Goal: Task Accomplishment & Management: Manage account settings

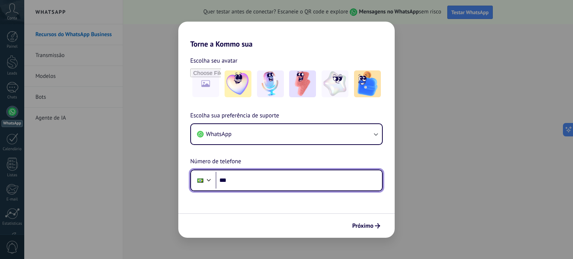
click at [284, 181] on input "***" at bounding box center [299, 180] width 166 height 17
type input "**********"
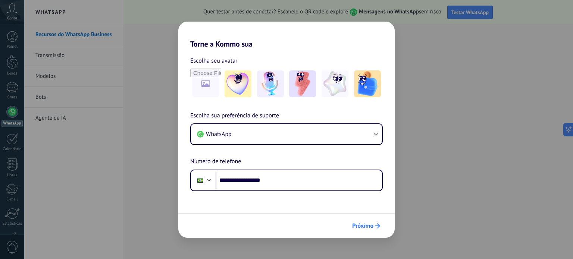
click at [373, 225] on span "Próximo" at bounding box center [362, 225] width 21 height 5
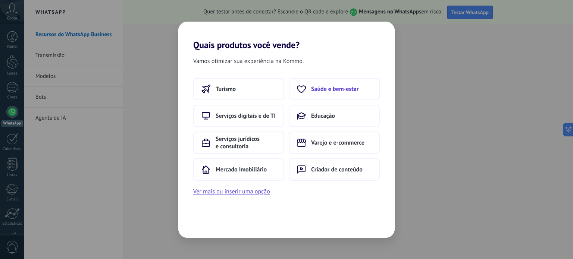
click at [327, 86] on span "Saúde e bem-estar" at bounding box center [334, 88] width 47 height 7
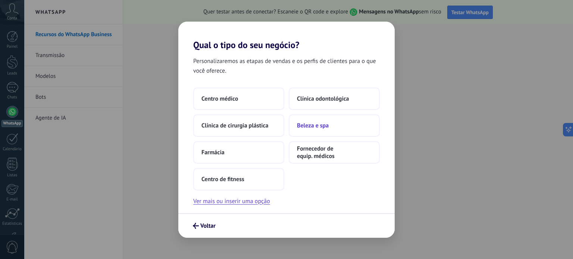
click at [320, 126] on span "Beleza e spa" at bounding box center [313, 125] width 32 height 7
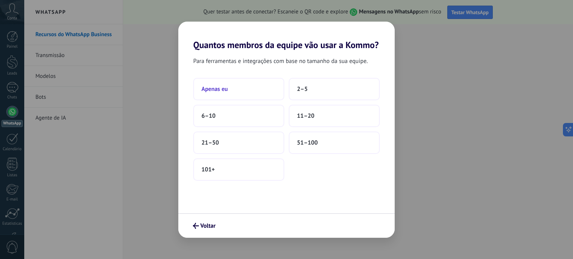
click at [248, 91] on button "Apenas eu" at bounding box center [238, 89] width 91 height 22
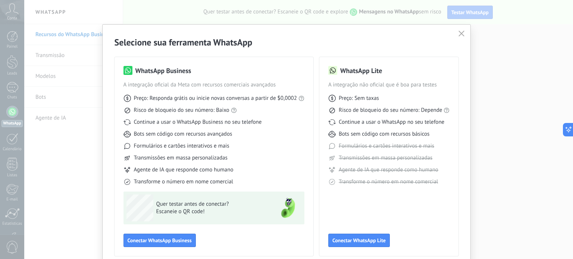
scroll to position [33, 0]
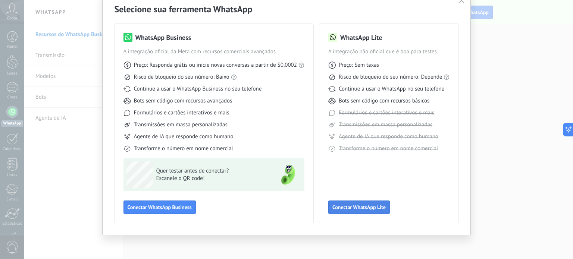
click at [361, 206] on span "Conectar WhatsApp Lite" at bounding box center [358, 207] width 53 height 5
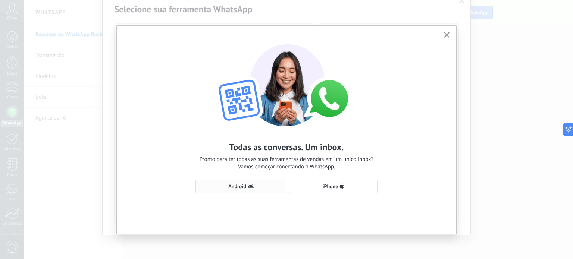
click at [243, 187] on span "Android" at bounding box center [237, 186] width 18 height 5
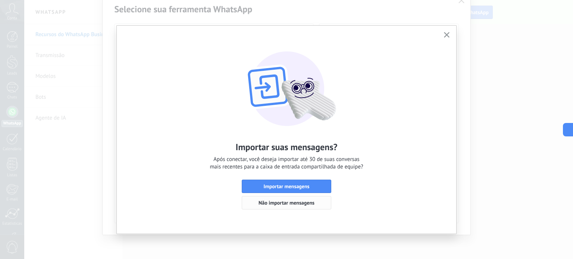
click at [295, 202] on span "Não importar mensagens" at bounding box center [286, 202] width 56 height 5
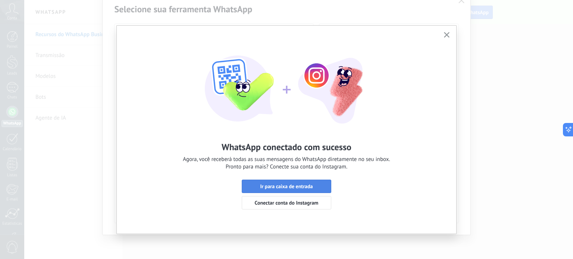
click at [305, 184] on span "Ir para caixa de entrada" at bounding box center [286, 186] width 53 height 5
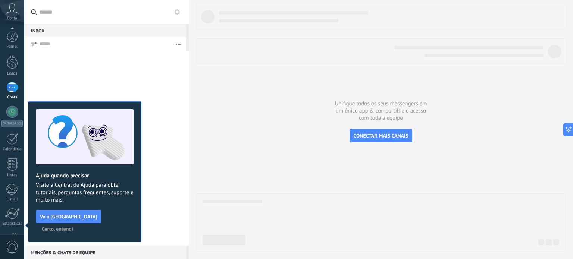
scroll to position [51, 0]
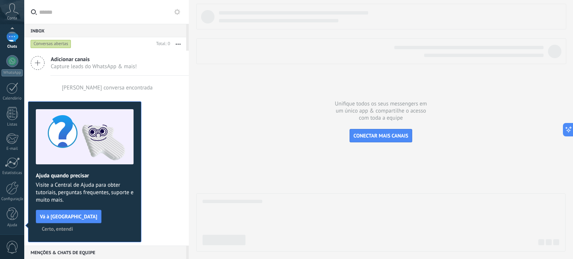
click at [73, 226] on span "Certo, entendi" at bounding box center [57, 228] width 31 height 5
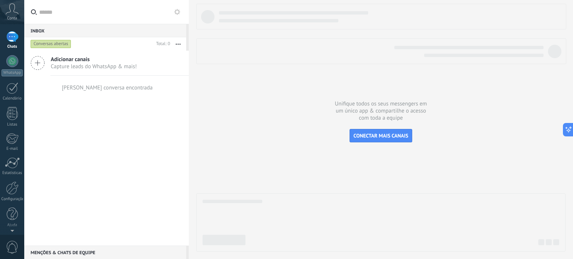
scroll to position [0, 0]
click at [12, 112] on div at bounding box center [12, 112] width 12 height 12
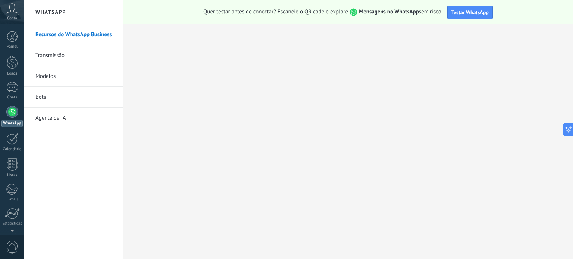
click at [51, 52] on link "Transmissão" at bounding box center [75, 55] width 80 height 21
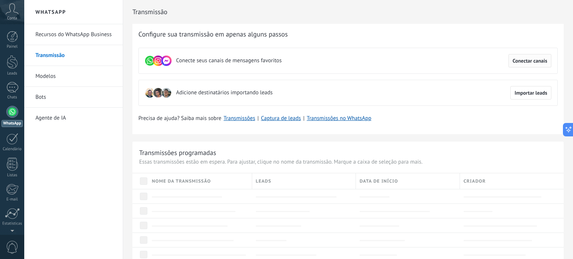
click at [533, 62] on span "Conectar canais" at bounding box center [529, 60] width 35 height 5
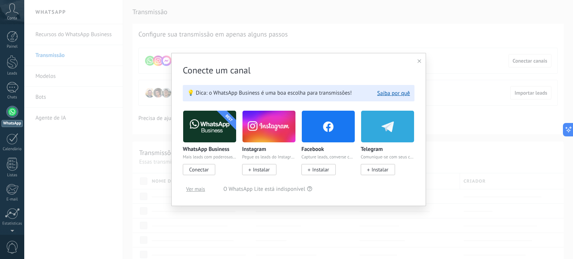
click at [419, 64] on div at bounding box center [419, 61] width 4 height 7
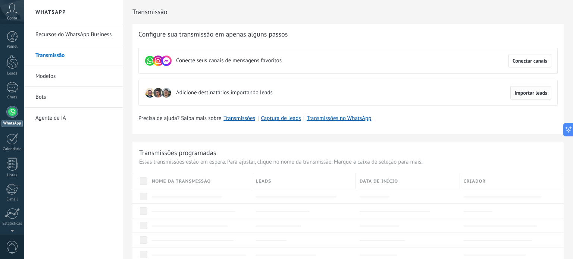
click at [517, 96] on button "Importar leads" at bounding box center [530, 92] width 41 height 13
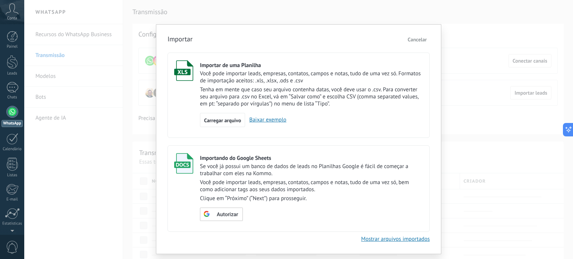
scroll to position [19, 0]
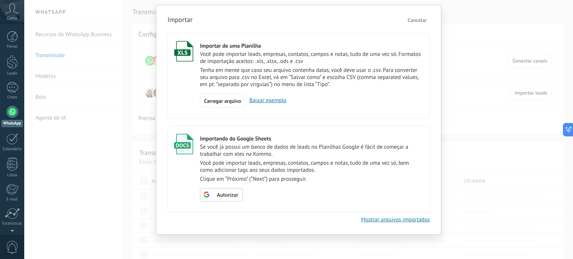
click at [416, 23] on button "Cancelar" at bounding box center [417, 20] width 25 height 11
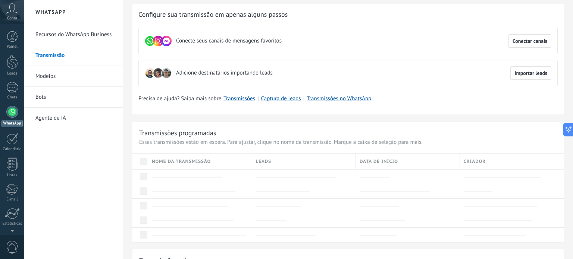
scroll to position [0, 0]
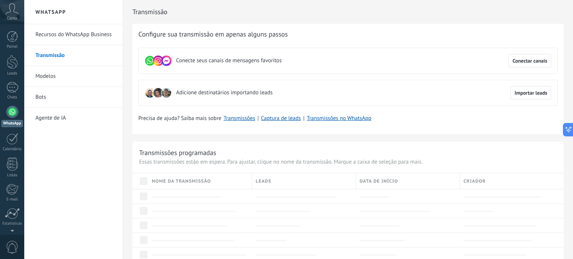
click at [87, 32] on link "Recursos do WhatsApp Business" at bounding box center [75, 34] width 80 height 21
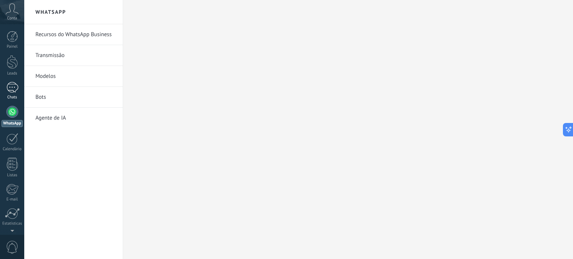
click at [10, 94] on link "Chats" at bounding box center [12, 91] width 24 height 18
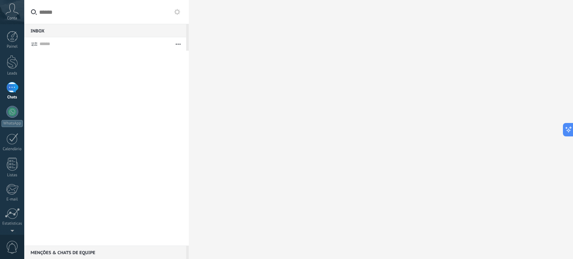
click at [15, 13] on icon at bounding box center [12, 8] width 13 height 11
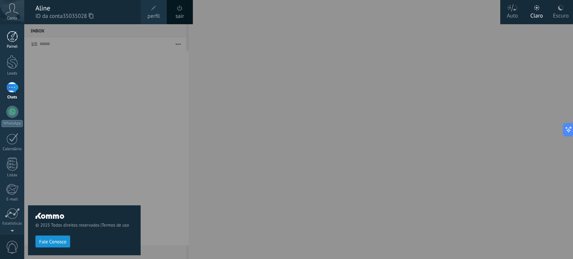
click at [15, 32] on div at bounding box center [12, 36] width 11 height 11
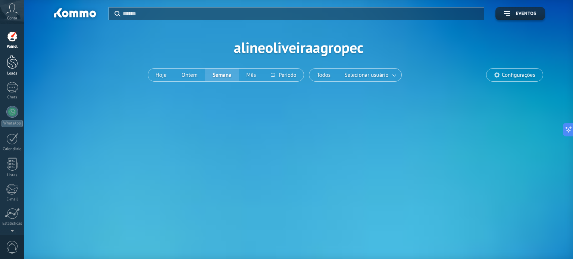
click at [11, 60] on div at bounding box center [12, 62] width 11 height 14
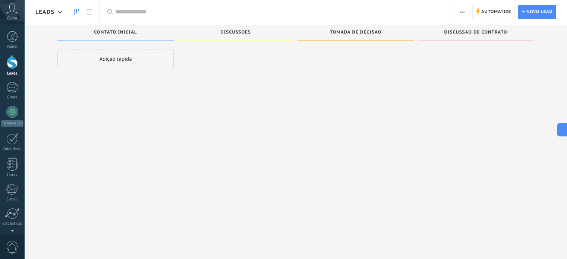
click at [13, 81] on div "Painel Leads Chats WhatsApp Clientes" at bounding box center [12, 158] width 24 height 255
click at [14, 86] on div at bounding box center [12, 87] width 12 height 11
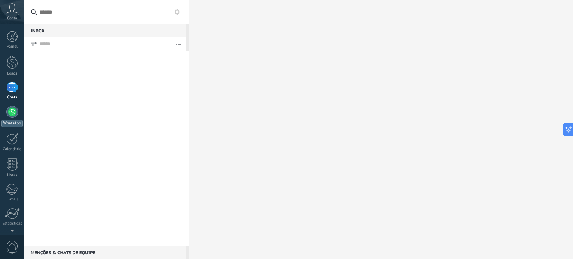
click at [17, 110] on div at bounding box center [12, 112] width 12 height 12
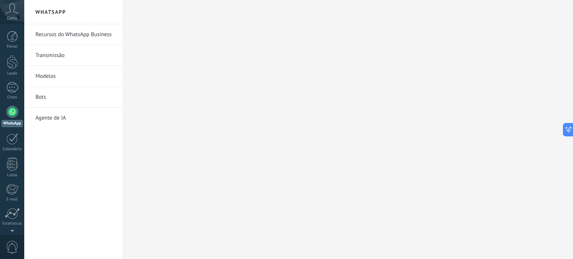
click at [48, 58] on link "Transmissão" at bounding box center [75, 55] width 80 height 21
click at [41, 96] on link "Bots" at bounding box center [75, 97] width 80 height 21
click at [57, 55] on link "Transmissão" at bounding box center [75, 55] width 80 height 21
click at [14, 35] on div at bounding box center [12, 36] width 11 height 11
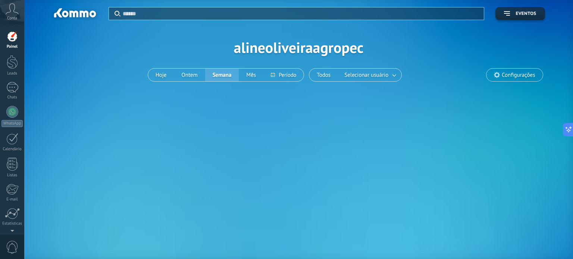
click at [16, 14] on icon at bounding box center [12, 8] width 13 height 11
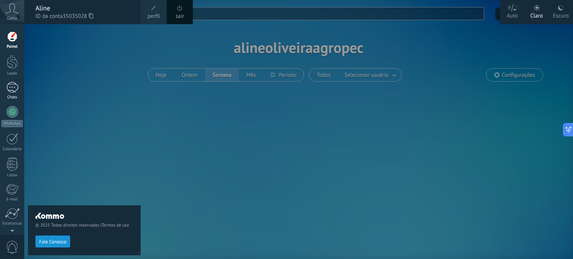
click at [15, 88] on div at bounding box center [12, 87] width 12 height 11
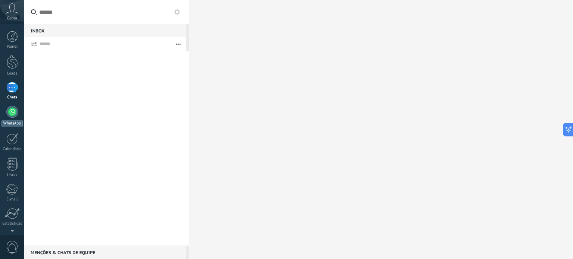
click at [13, 113] on div at bounding box center [12, 112] width 12 height 12
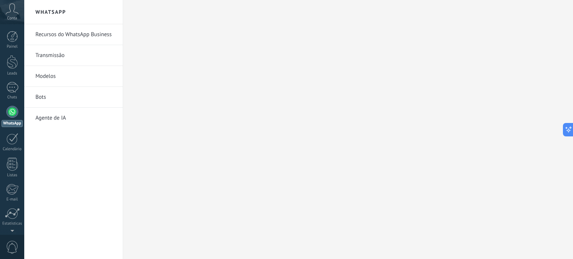
click at [54, 57] on link "Transmissão" at bounding box center [75, 55] width 80 height 21
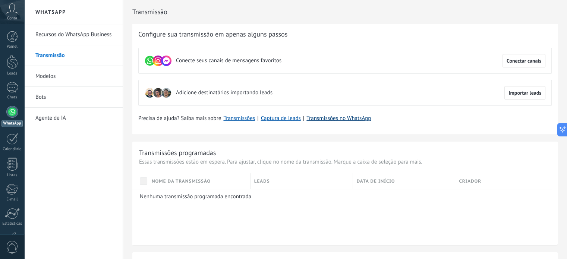
click at [337, 119] on link "Transmissões no WhatsApp" at bounding box center [339, 118] width 65 height 7
click at [507, 91] on button "Importar leads" at bounding box center [525, 92] width 41 height 13
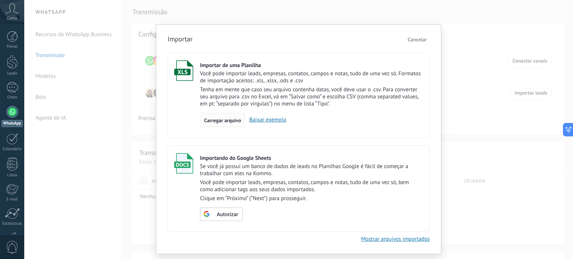
click at [226, 120] on span "Carregar arquivo" at bounding box center [222, 120] width 37 height 5
click at [0, 0] on input "Importar de uma Planilha Você pode importar leads, empresas, contatos, campos e…" at bounding box center [0, 0] width 0 height 0
click at [282, 120] on link "Baixar exemplo" at bounding box center [265, 119] width 41 height 7
